Goal: Task Accomplishment & Management: Manage account settings

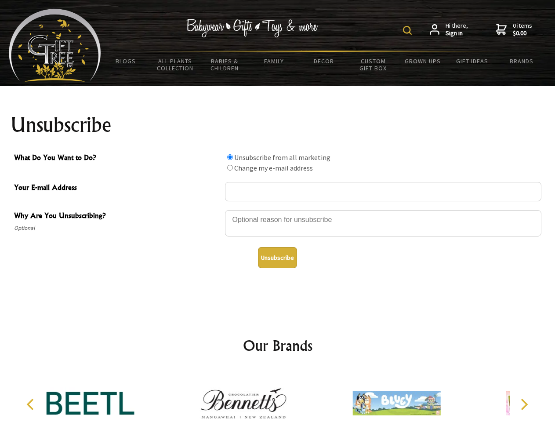
click at [409, 30] on img at bounding box center [407, 30] width 9 height 9
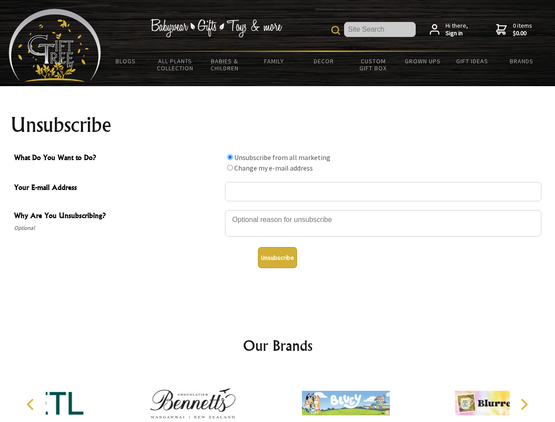
click at [278, 210] on div at bounding box center [383, 224] width 316 height 31
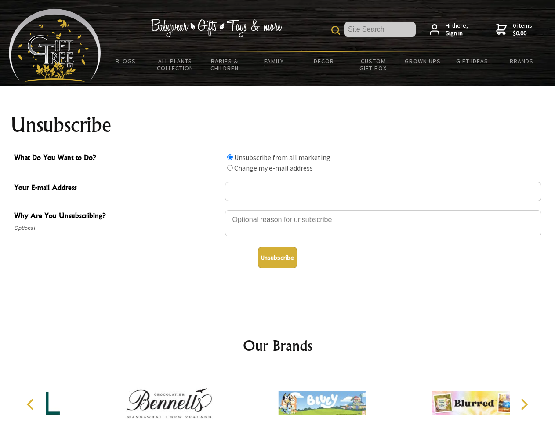
click at [230, 157] on input "What Do You Want to Do?" at bounding box center [230, 157] width 6 height 6
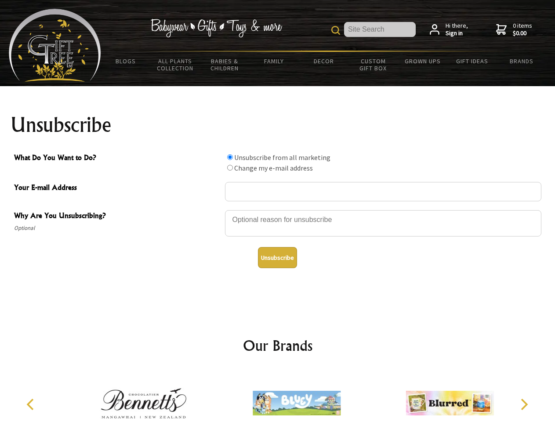
click at [230, 167] on input "What Do You Want to Do?" at bounding box center [230, 168] width 6 height 6
radio input "true"
click at [277, 258] on button "Unsubscribe" at bounding box center [277, 257] width 39 height 21
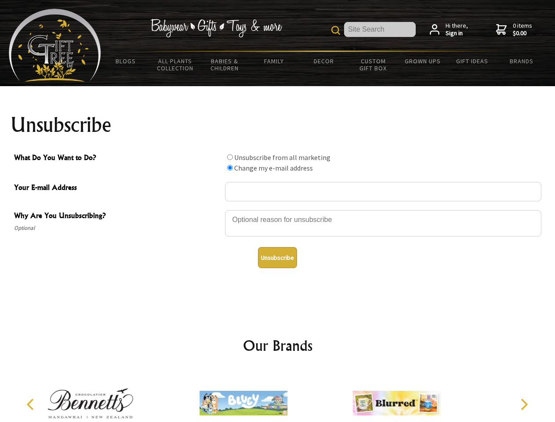
click at [278, 396] on img at bounding box center [244, 403] width 88 height 66
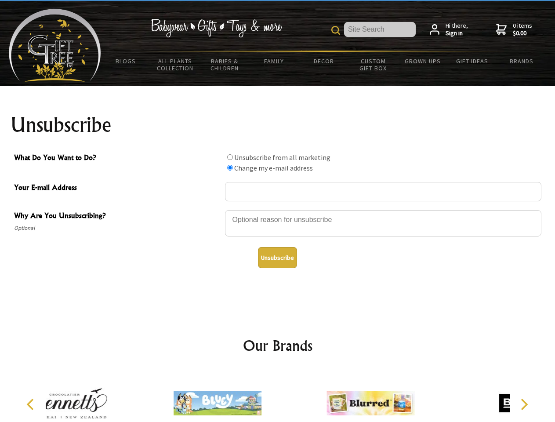
click at [32, 404] on icon "Previous" at bounding box center [30, 404] width 11 height 11
click at [524, 404] on icon "Next" at bounding box center [523, 404] width 11 height 11
